Goal: Information Seeking & Learning: Compare options

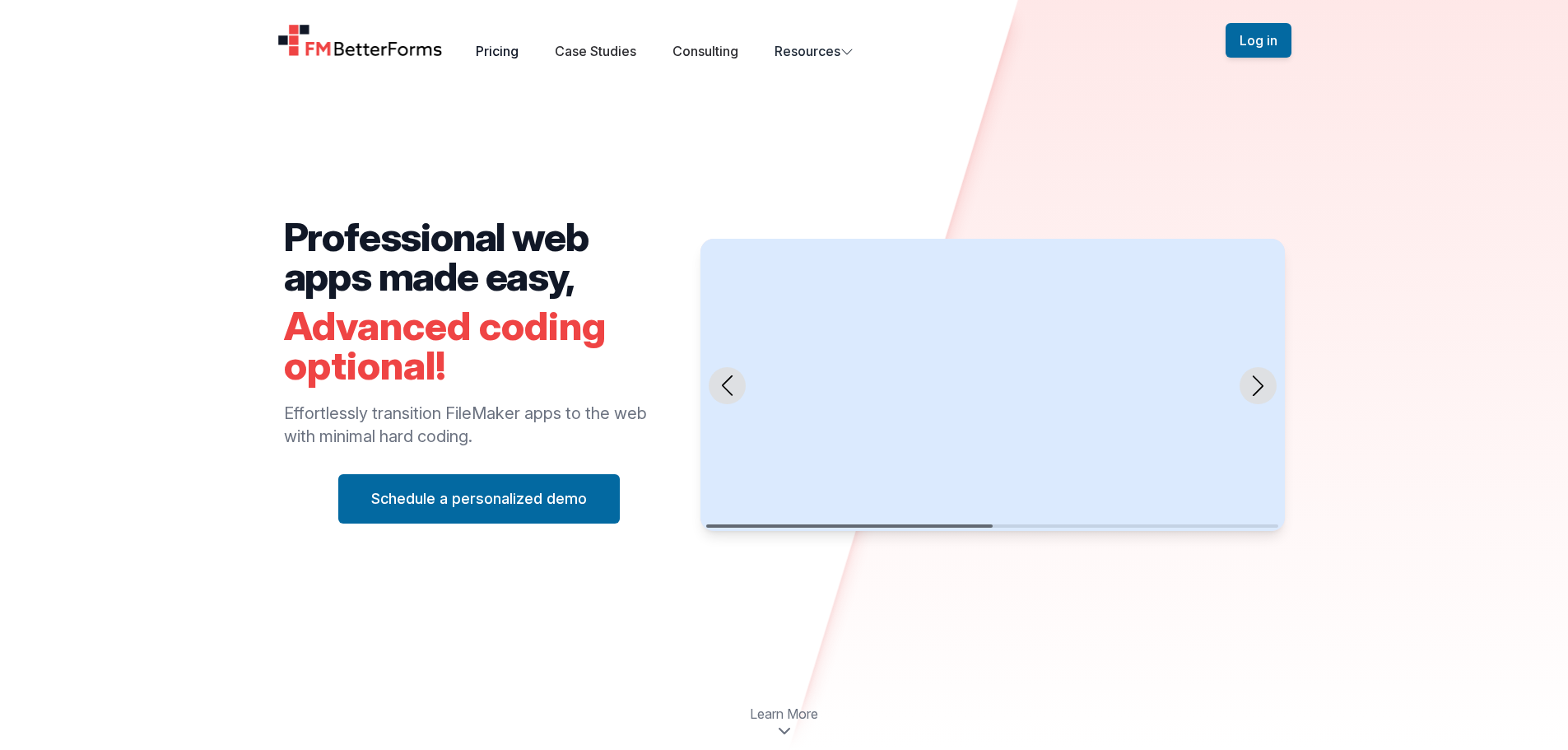
click at [510, 53] on link "Pricing" at bounding box center [497, 50] width 43 height 16
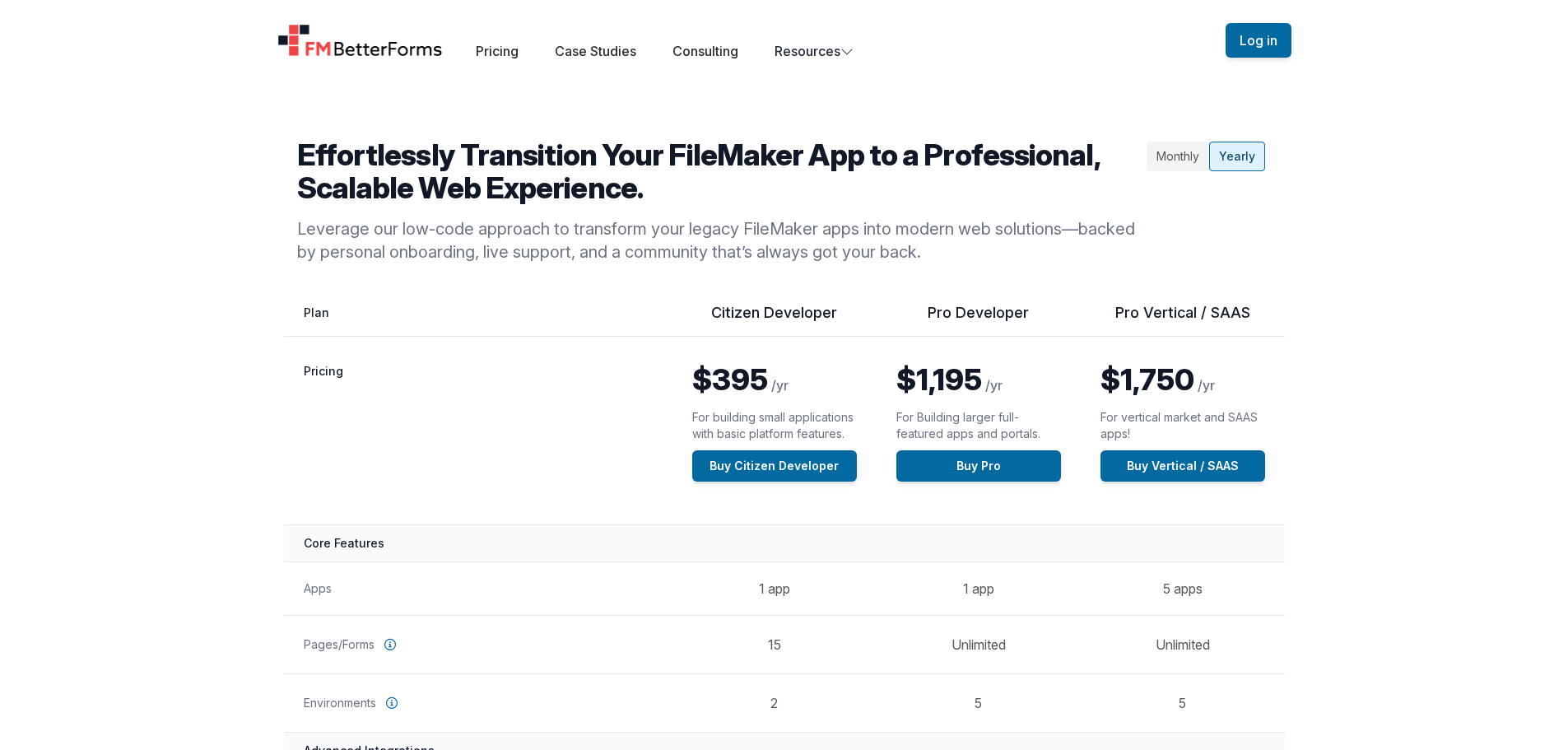
click at [420, 47] on img "Home" at bounding box center [360, 40] width 166 height 33
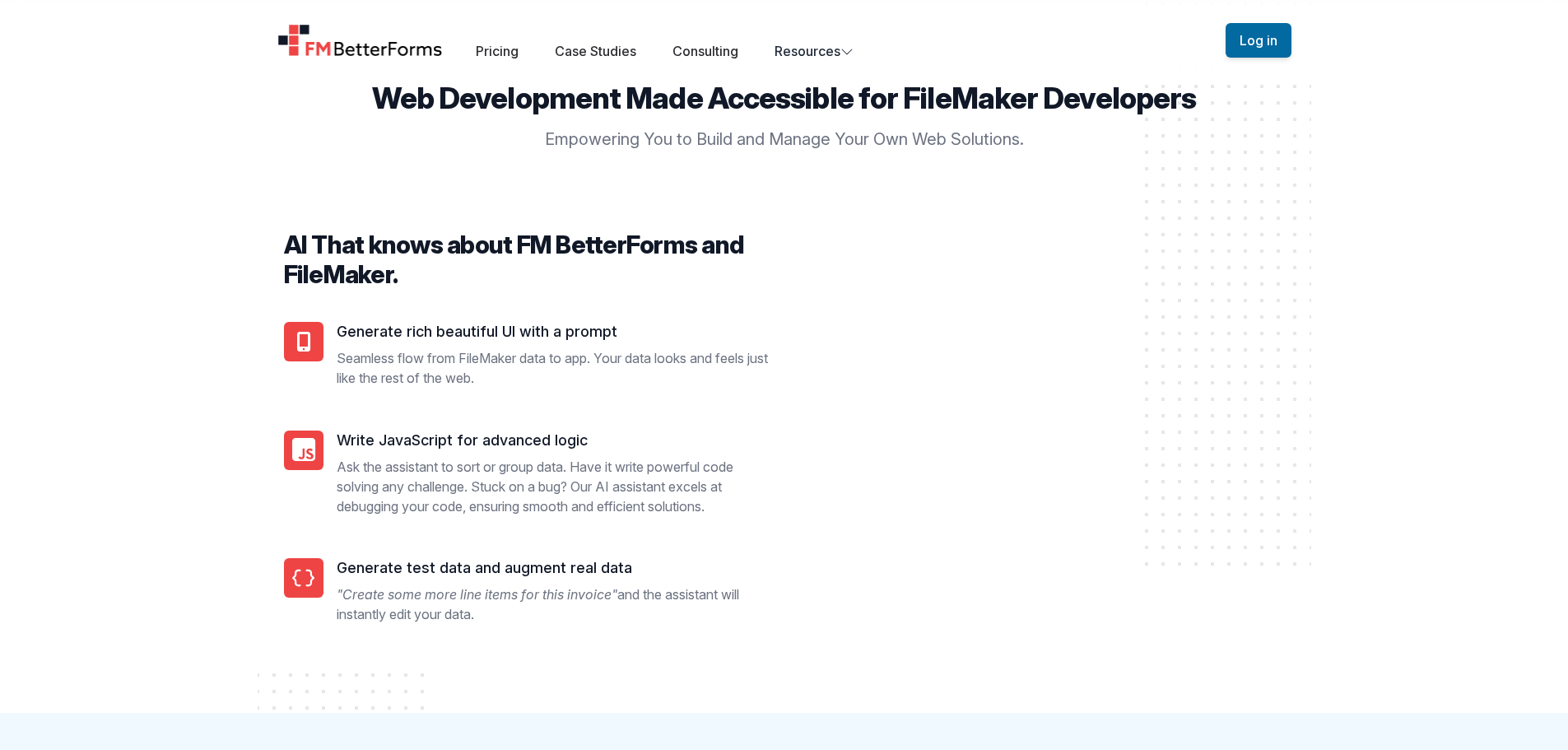
scroll to position [1399, 0]
